Goal: Check status: Check status

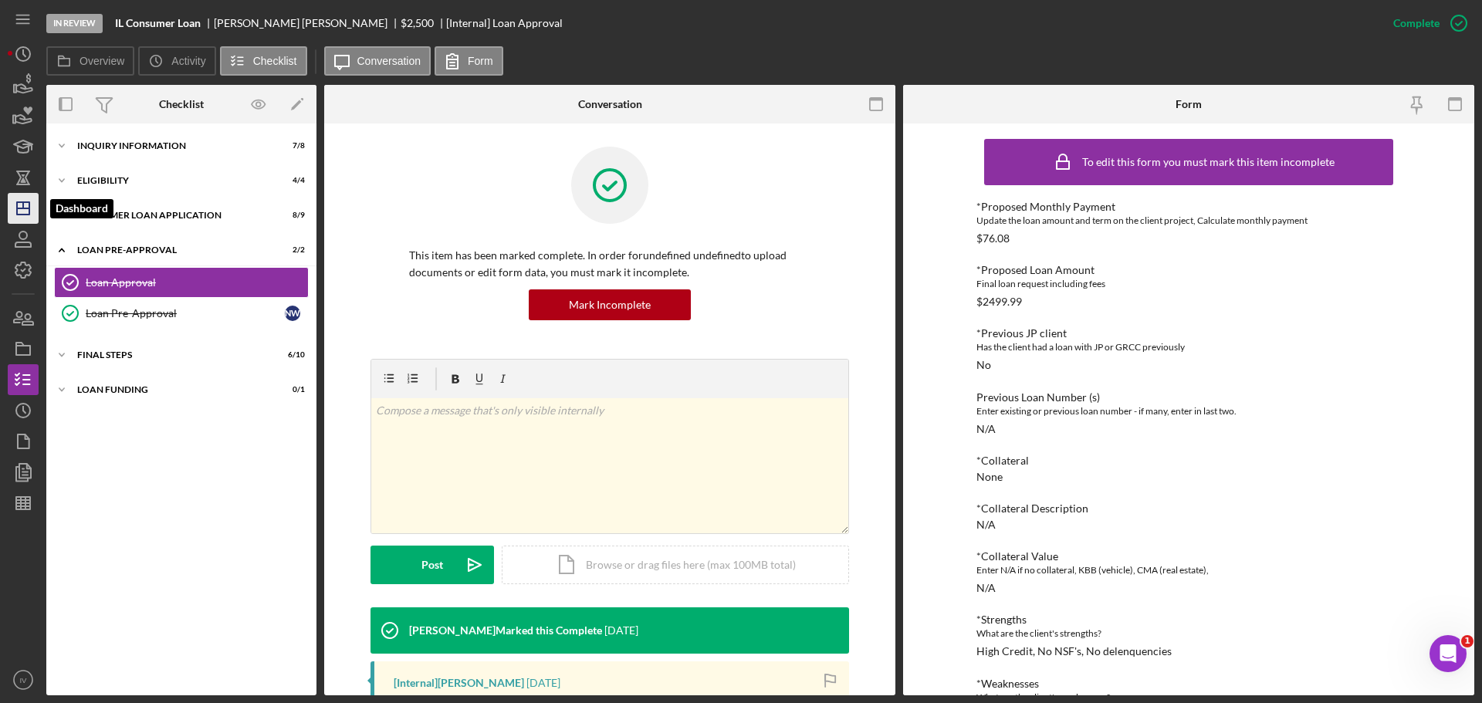
click at [25, 203] on polygon "button" at bounding box center [23, 208] width 12 height 12
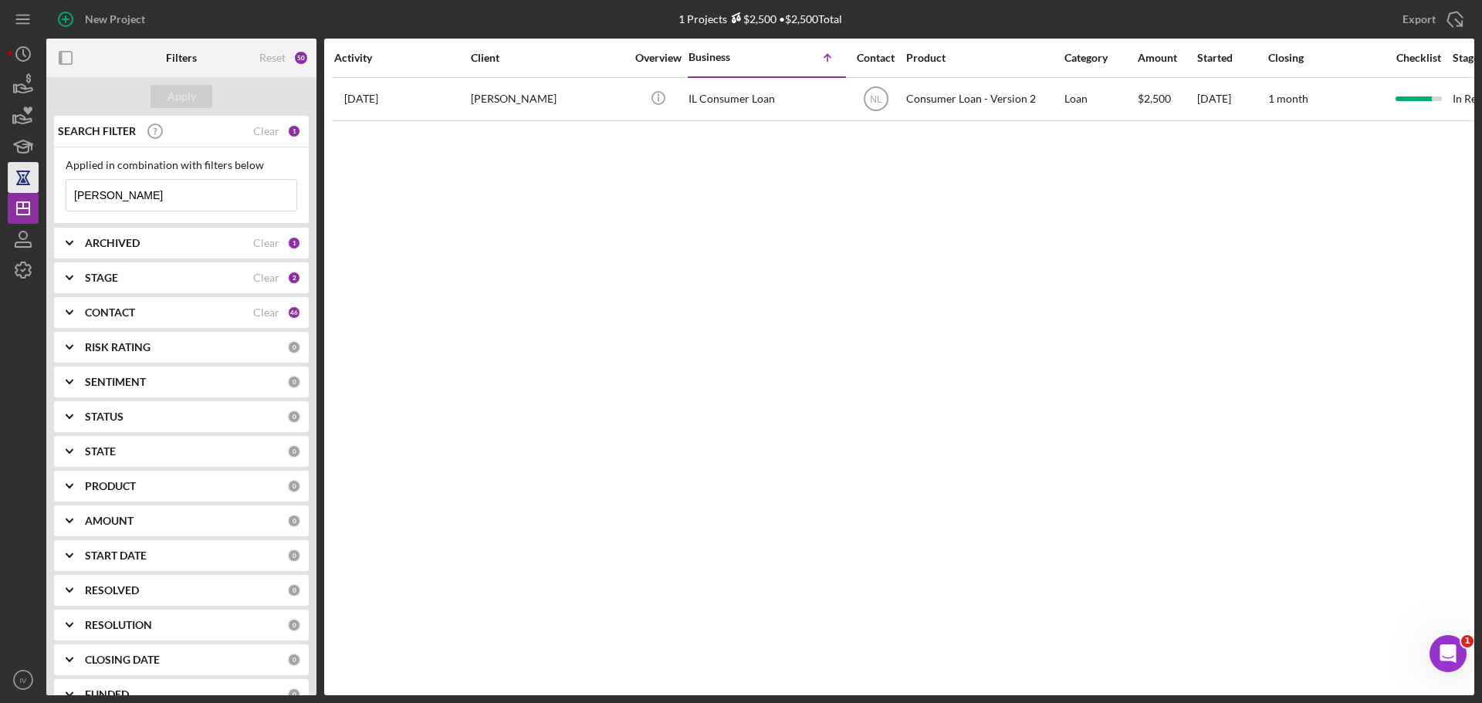
drag, startPoint x: 112, startPoint y: 195, endPoint x: 25, endPoint y: 188, distance: 87.4
click at [26, 189] on div "New Project 1 Projects $2,500 • $2,500 Total [PERSON_NAME] Export Icon/Export F…" at bounding box center [741, 348] width 1467 height 696
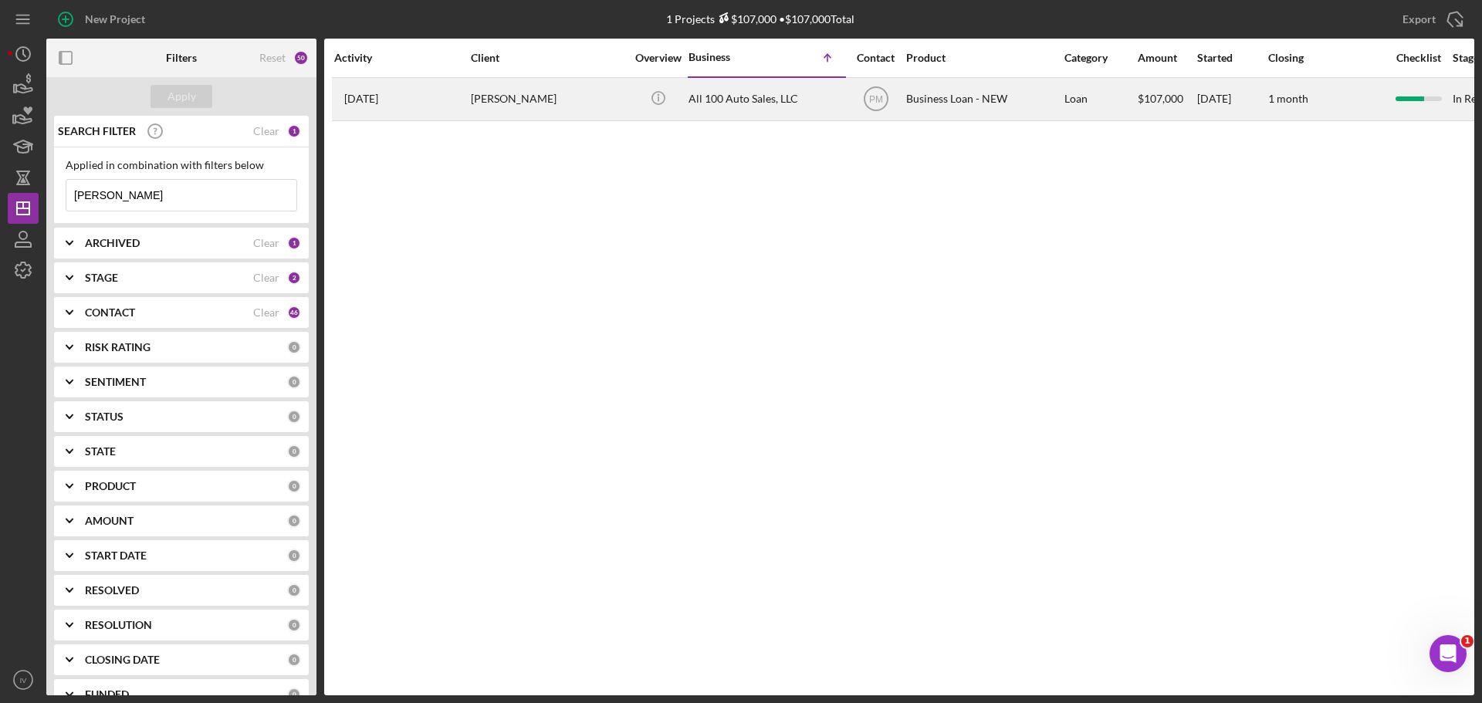
type input "[PERSON_NAME]"
click at [513, 104] on div "[PERSON_NAME]" at bounding box center [548, 99] width 154 height 41
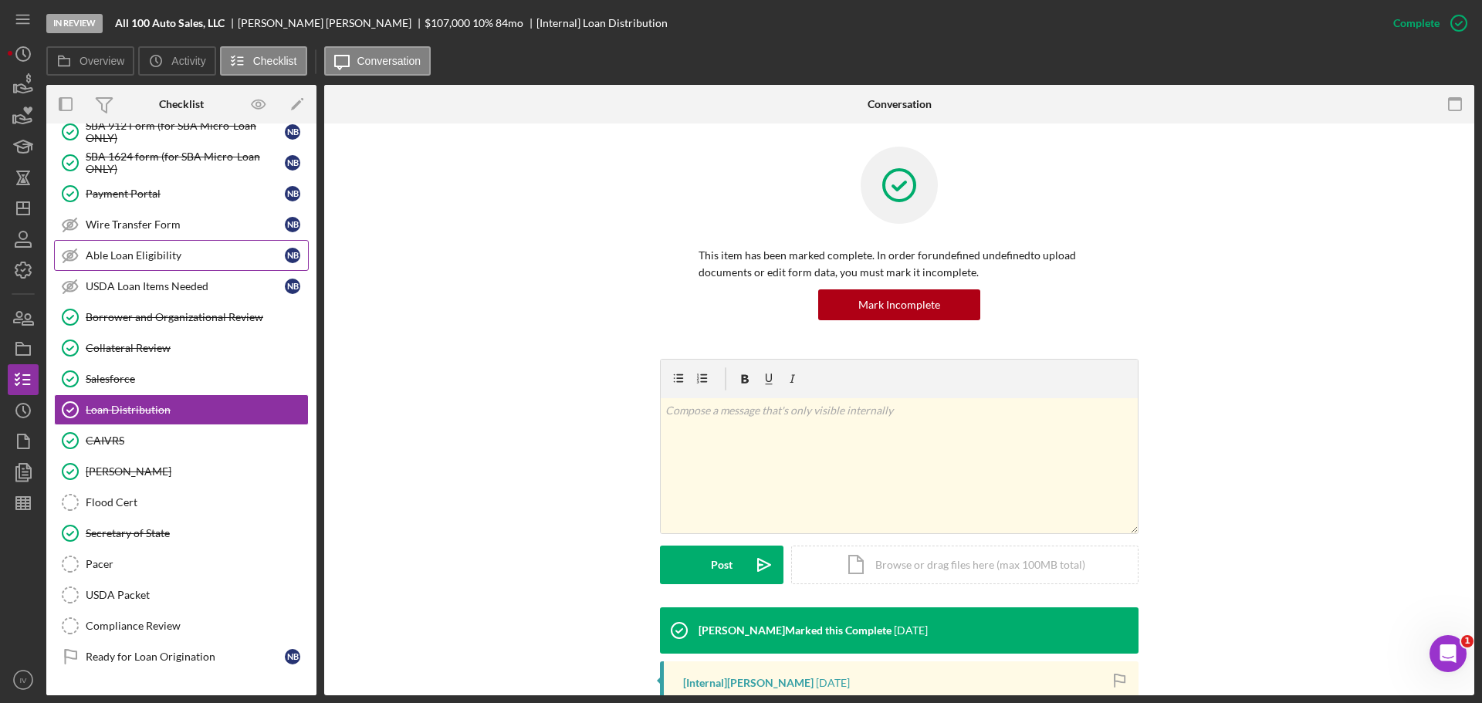
scroll to position [62, 0]
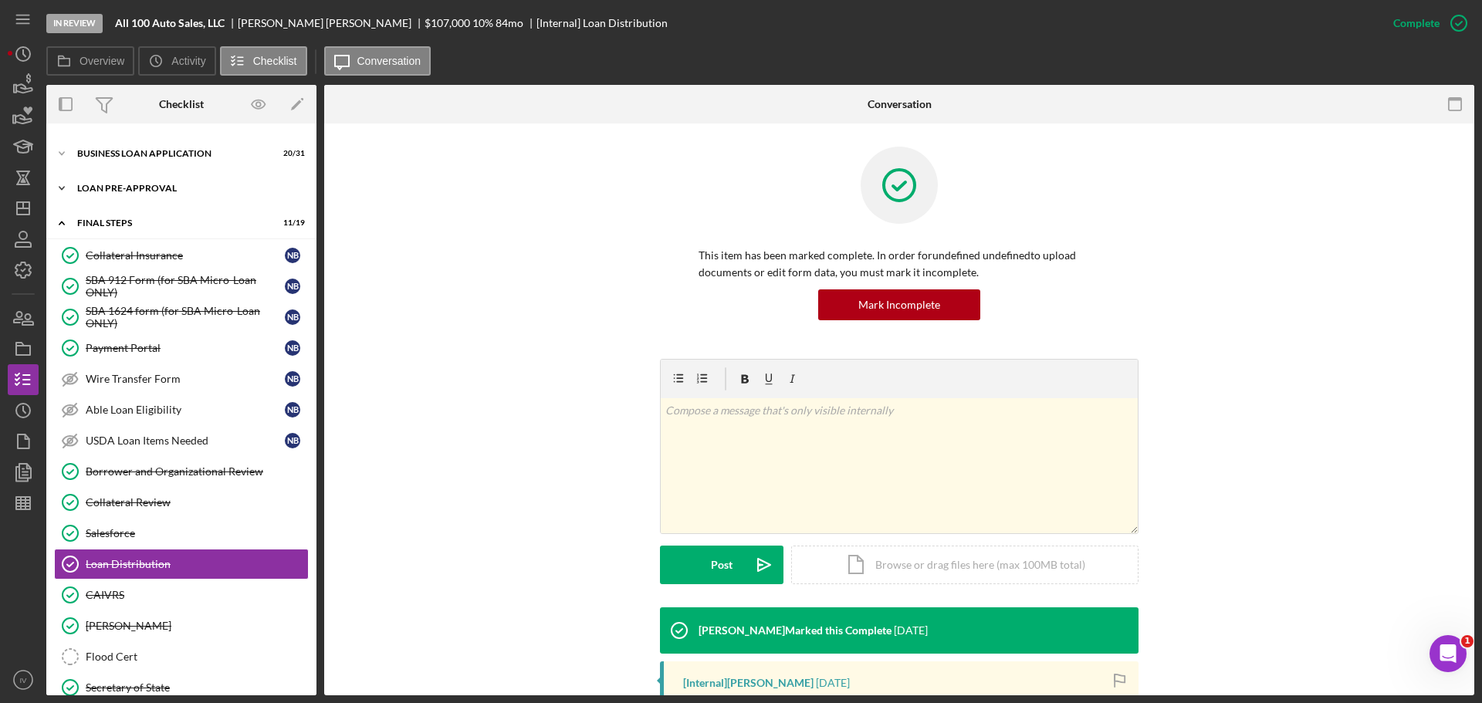
click at [120, 195] on div "Icon/Expander LOAN PRE-APPROVAL 1 / 2" at bounding box center [181, 188] width 270 height 31
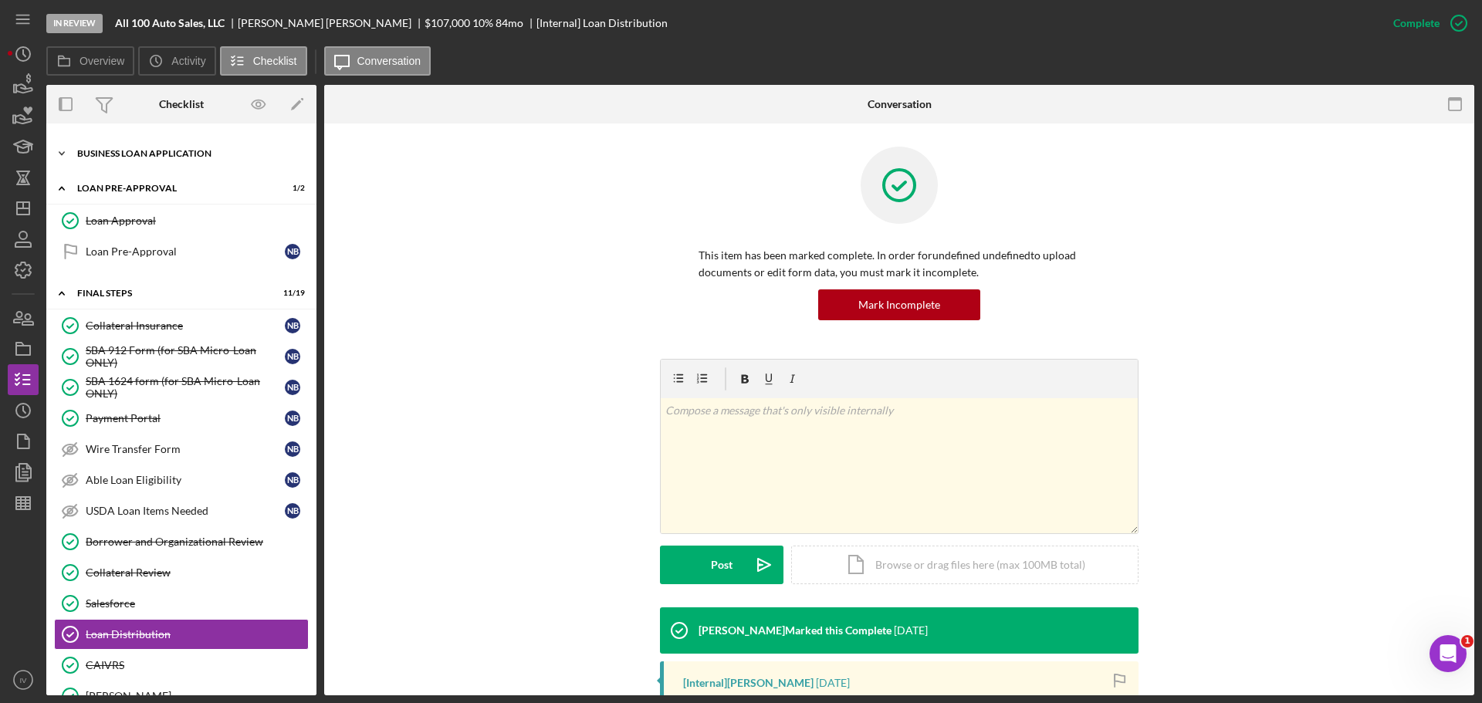
click at [112, 147] on div "Icon/Expander BUSINESS LOAN APPLICATION 20 / 31" at bounding box center [181, 153] width 270 height 31
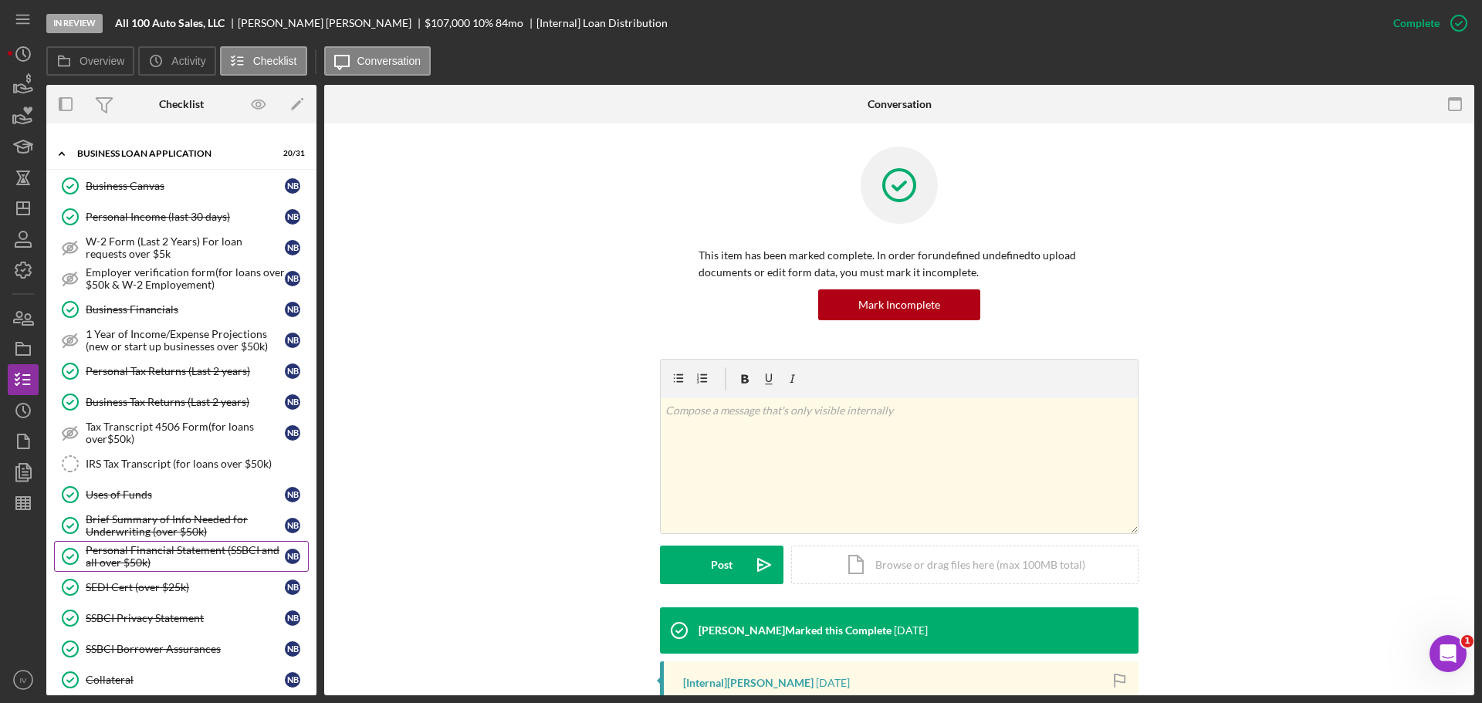
scroll to position [139, 0]
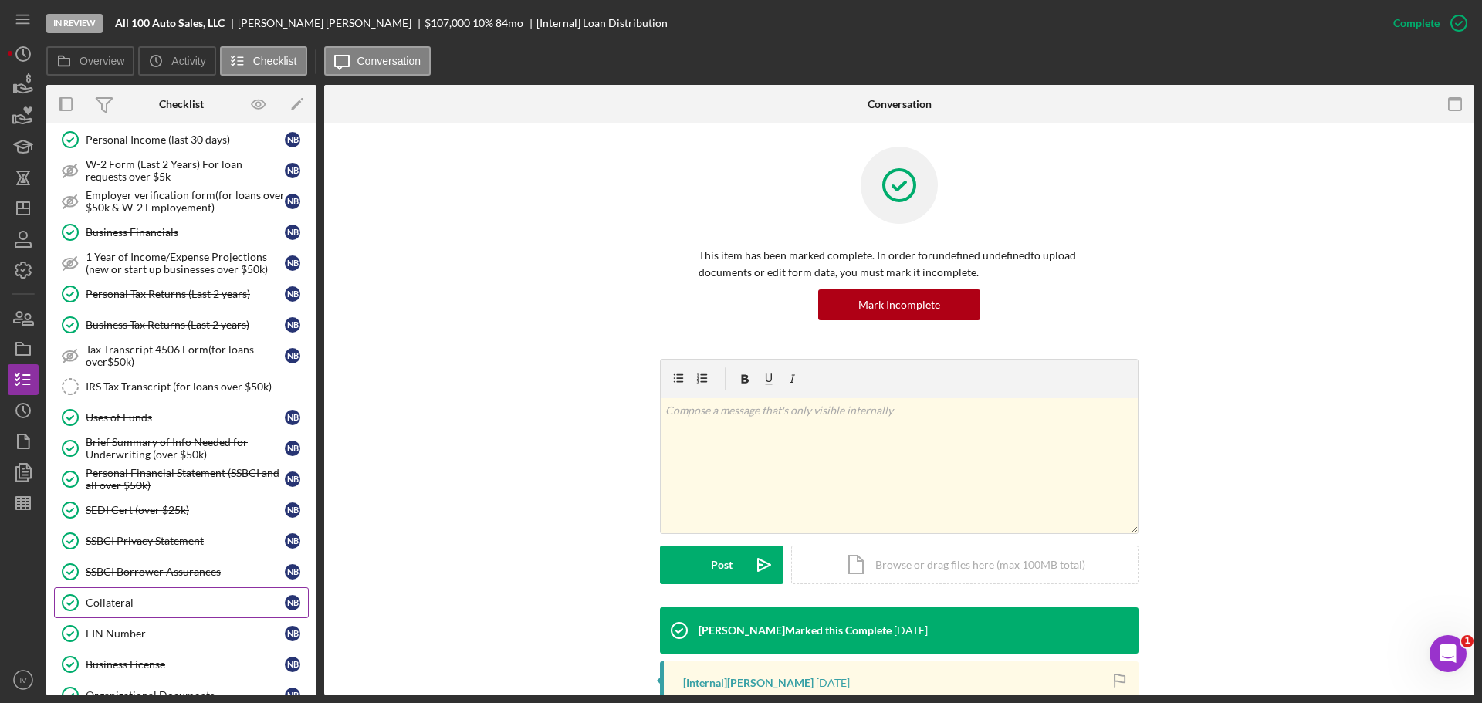
click at [111, 594] on link "Collateral Collateral N B" at bounding box center [181, 602] width 255 height 31
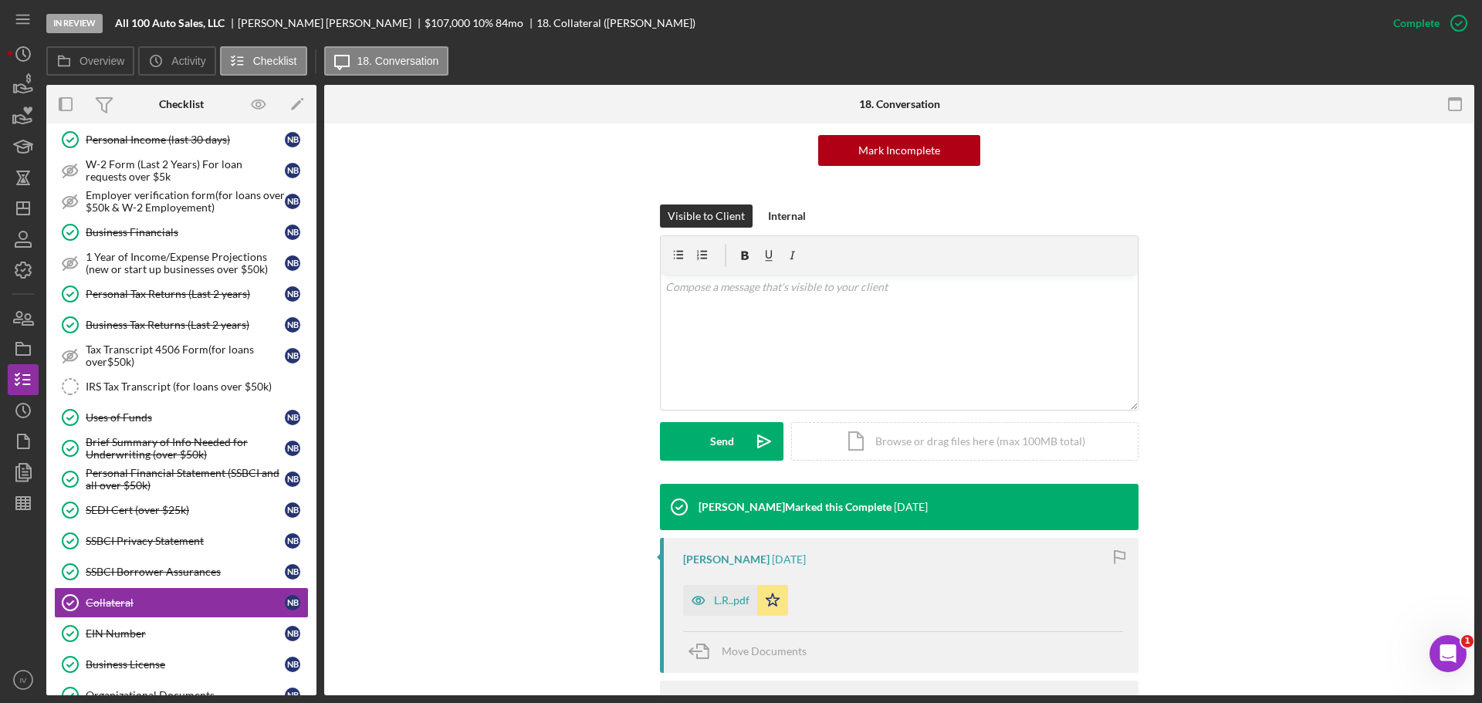
scroll to position [232, 0]
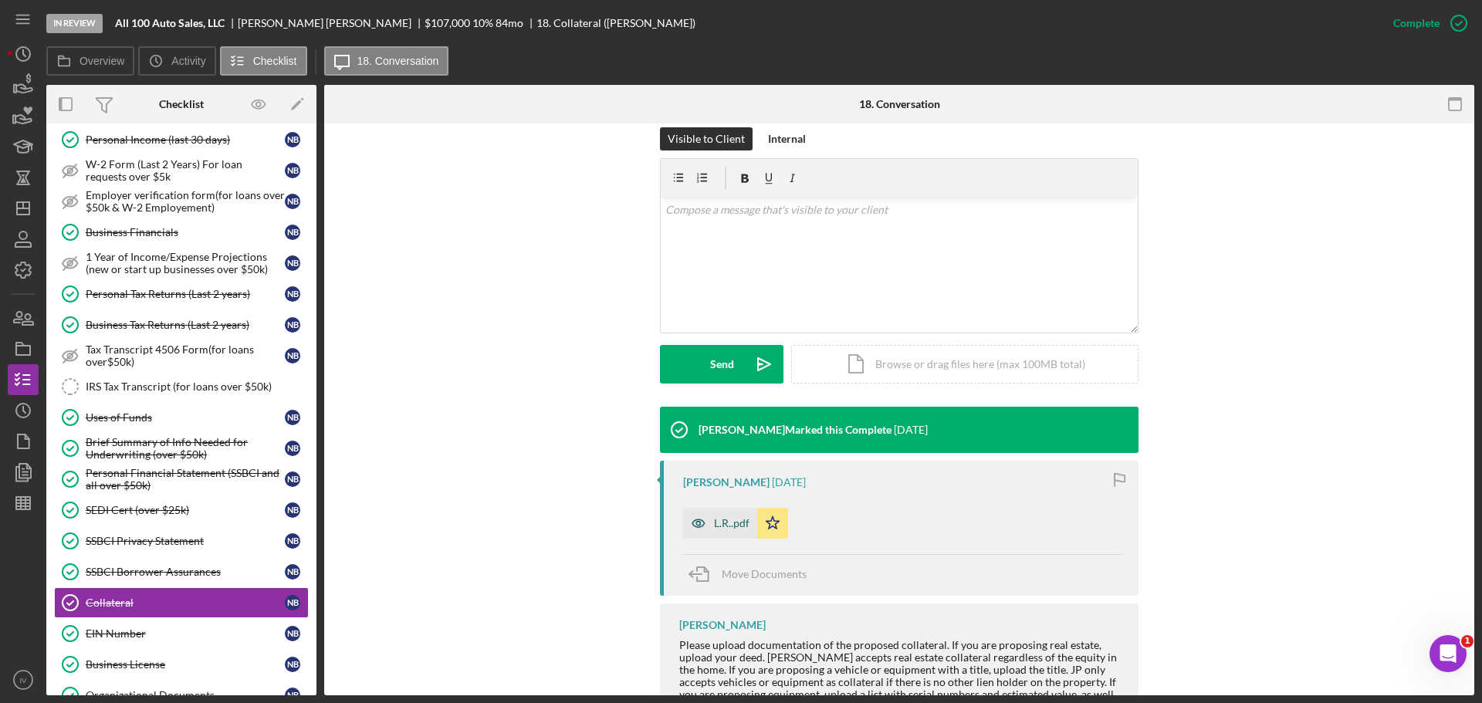
click at [719, 518] on div "L.R..pdf" at bounding box center [732, 523] width 36 height 12
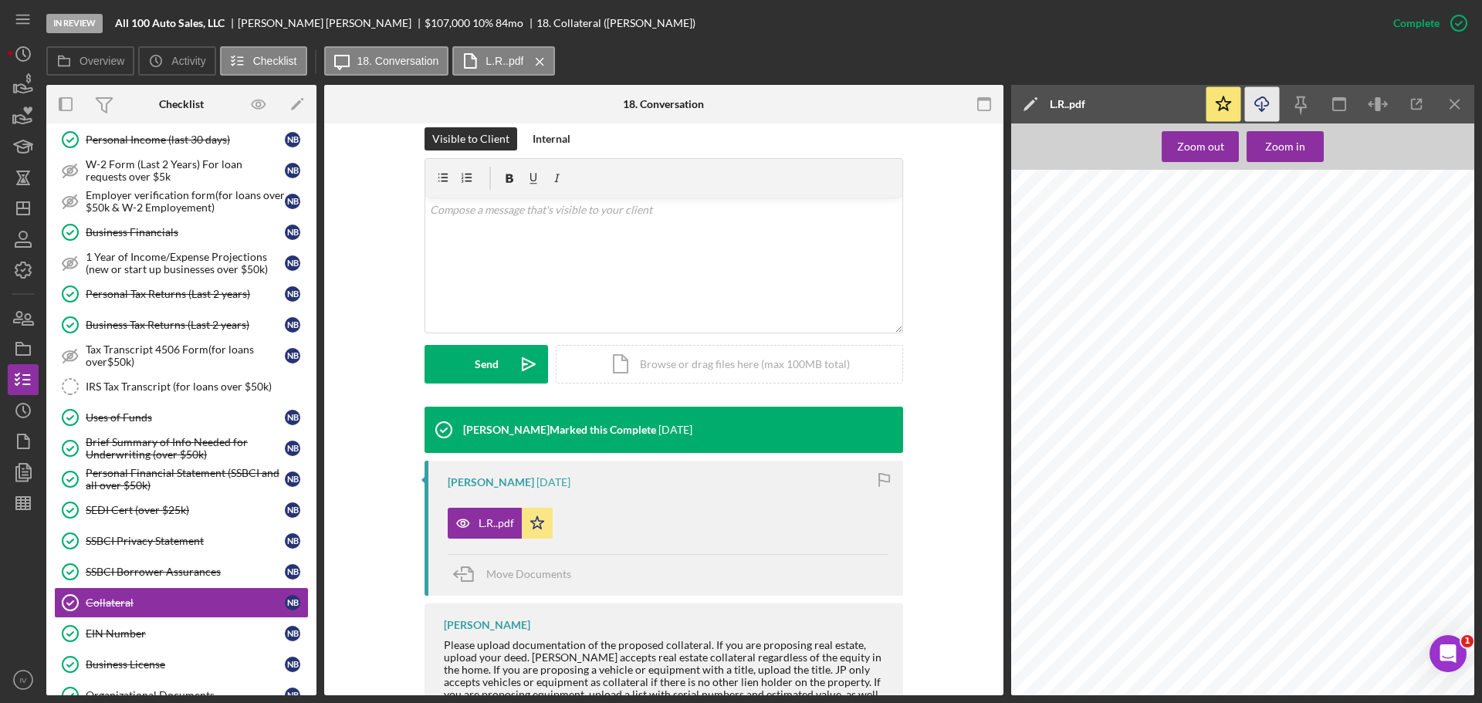
click at [1268, 102] on icon "button" at bounding box center [1261, 101] width 13 height 8
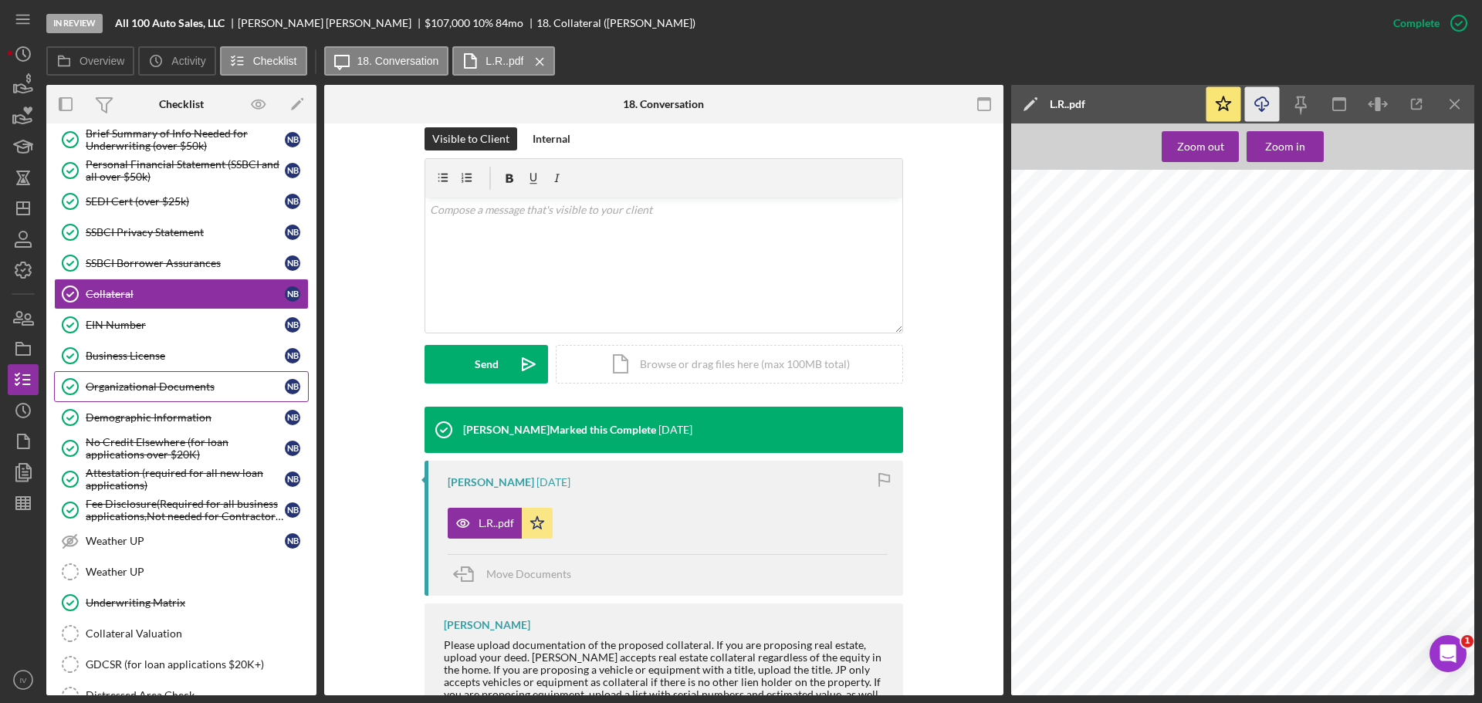
click at [129, 385] on div "Organizational Documents" at bounding box center [185, 387] width 199 height 12
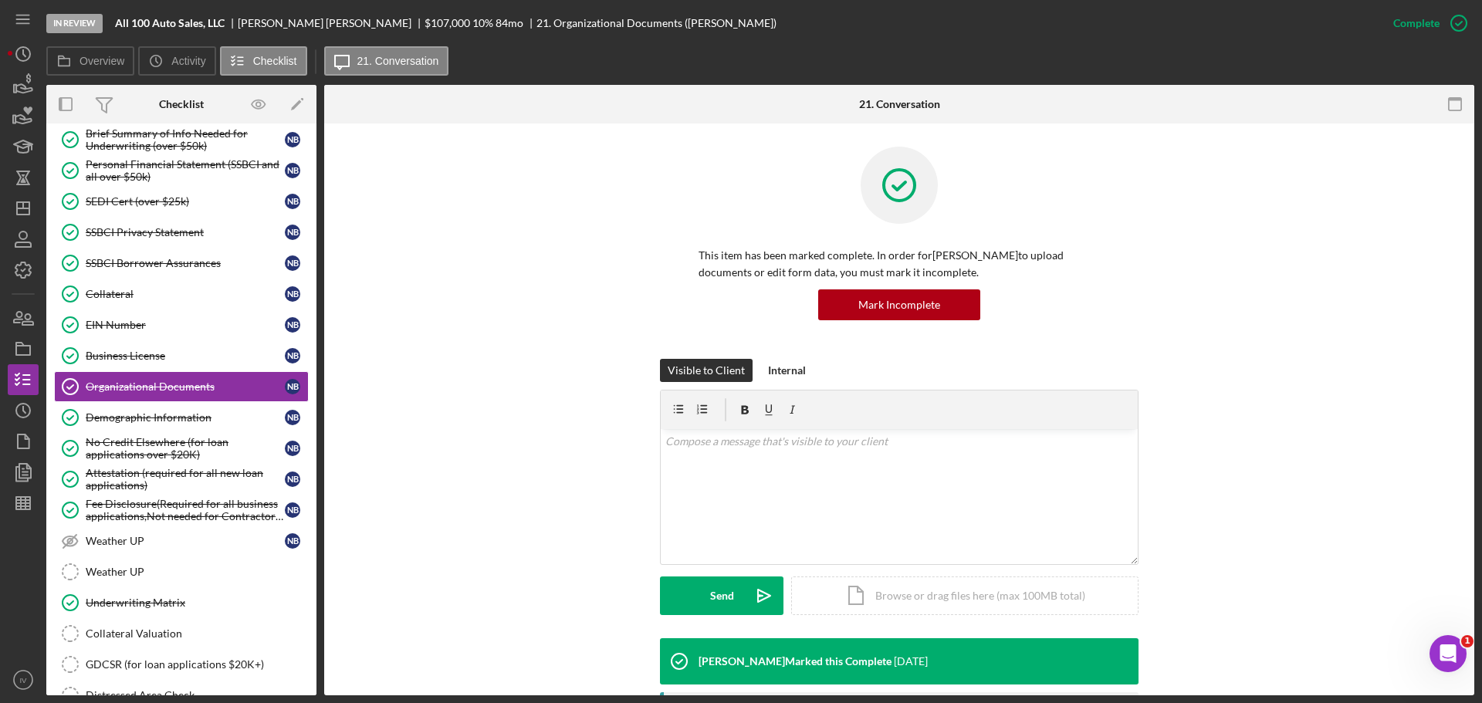
scroll to position [309, 0]
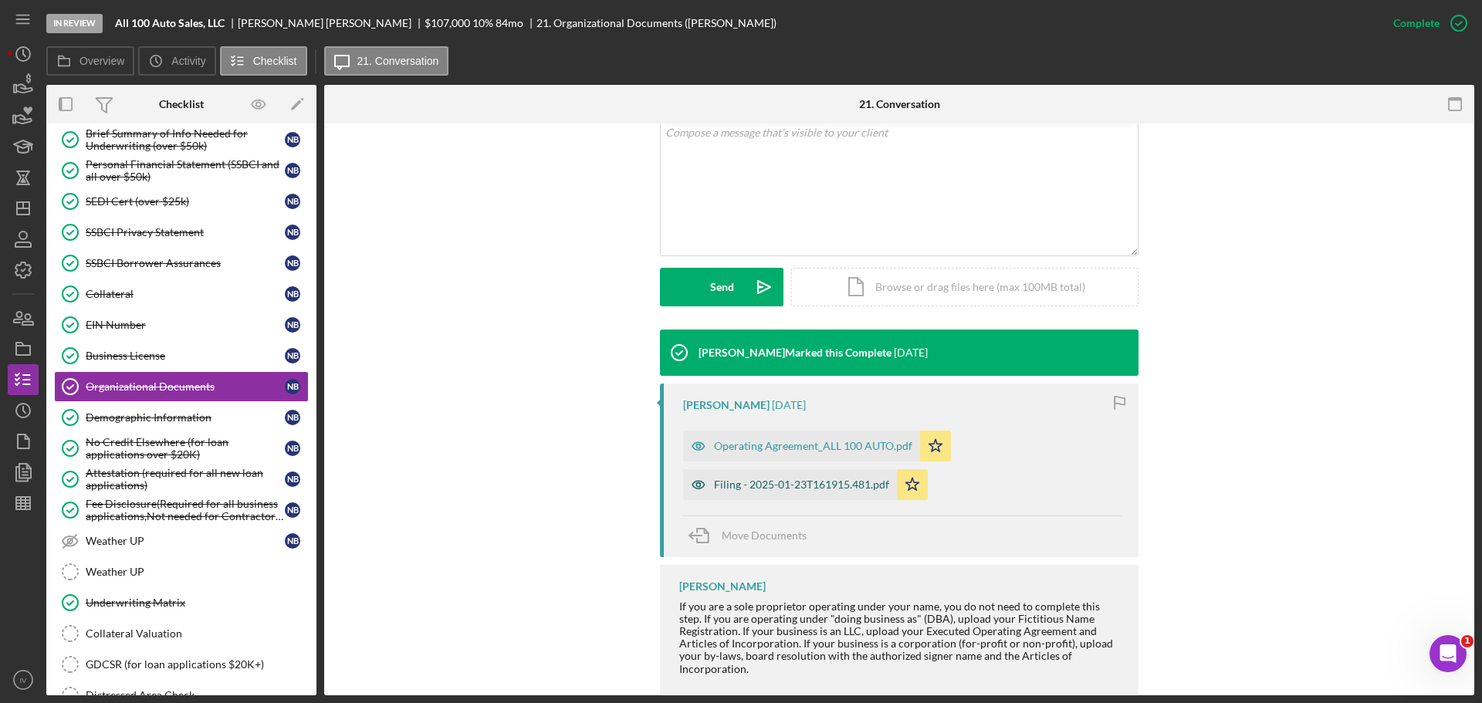
click at [776, 486] on div "Filing - 2025-01-23T161915.481.pdf" at bounding box center [801, 485] width 175 height 12
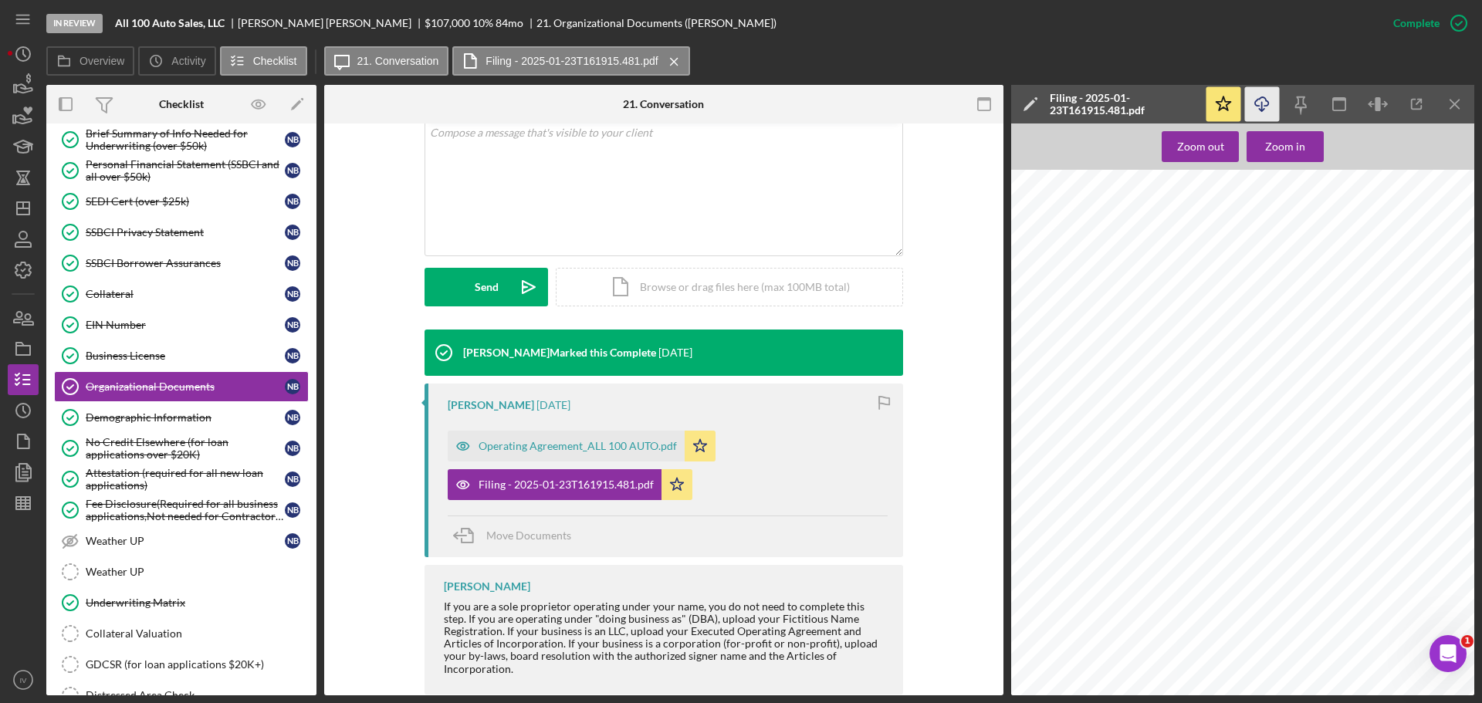
click at [1263, 103] on icon "Icon/Download" at bounding box center [1262, 104] width 35 height 35
